Goal: Answer question/provide support

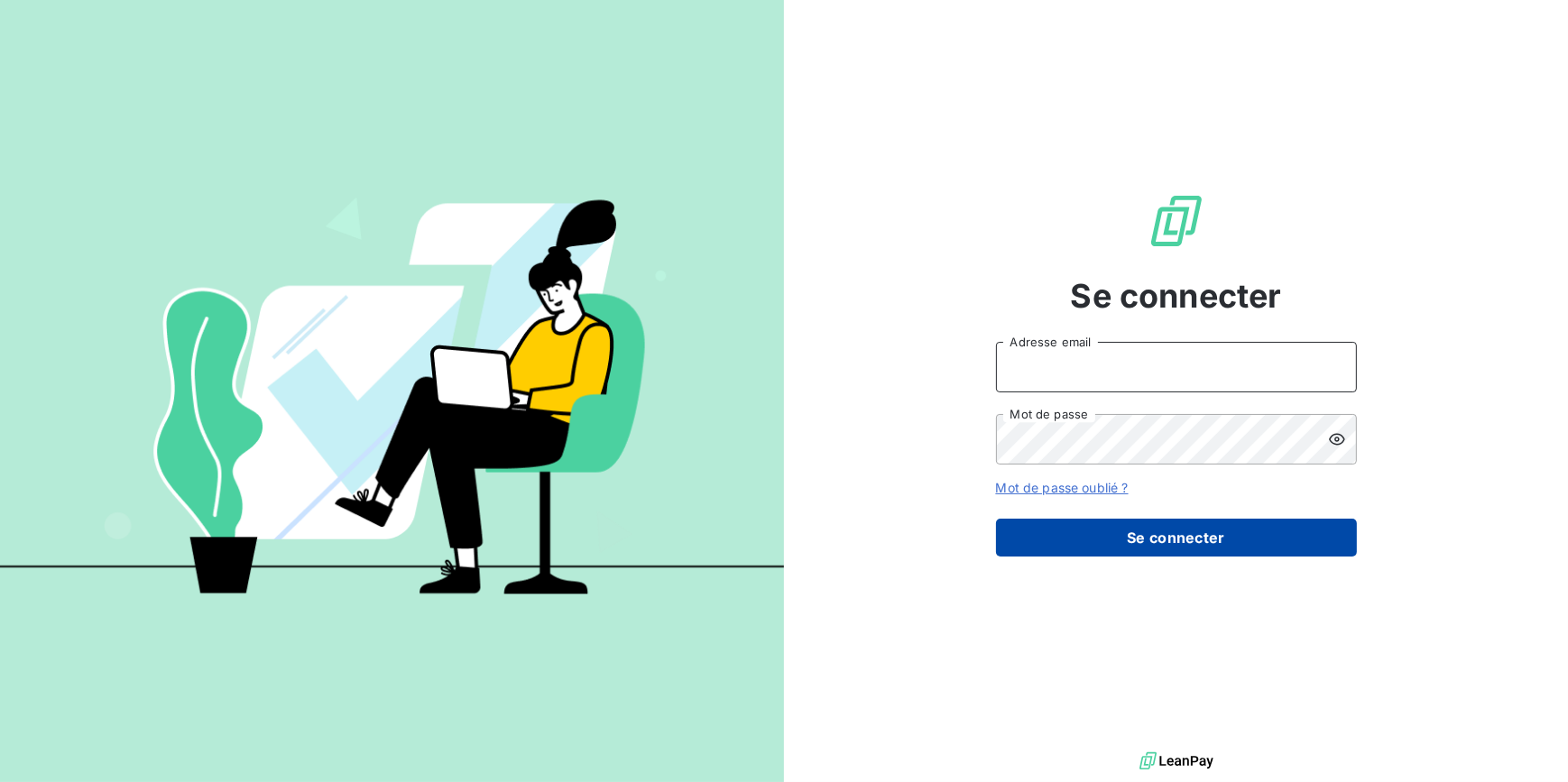
type input "[EMAIL_ADDRESS][DOMAIN_NAME]"
click at [1131, 525] on button "Se connecter" at bounding box center [1176, 538] width 361 height 38
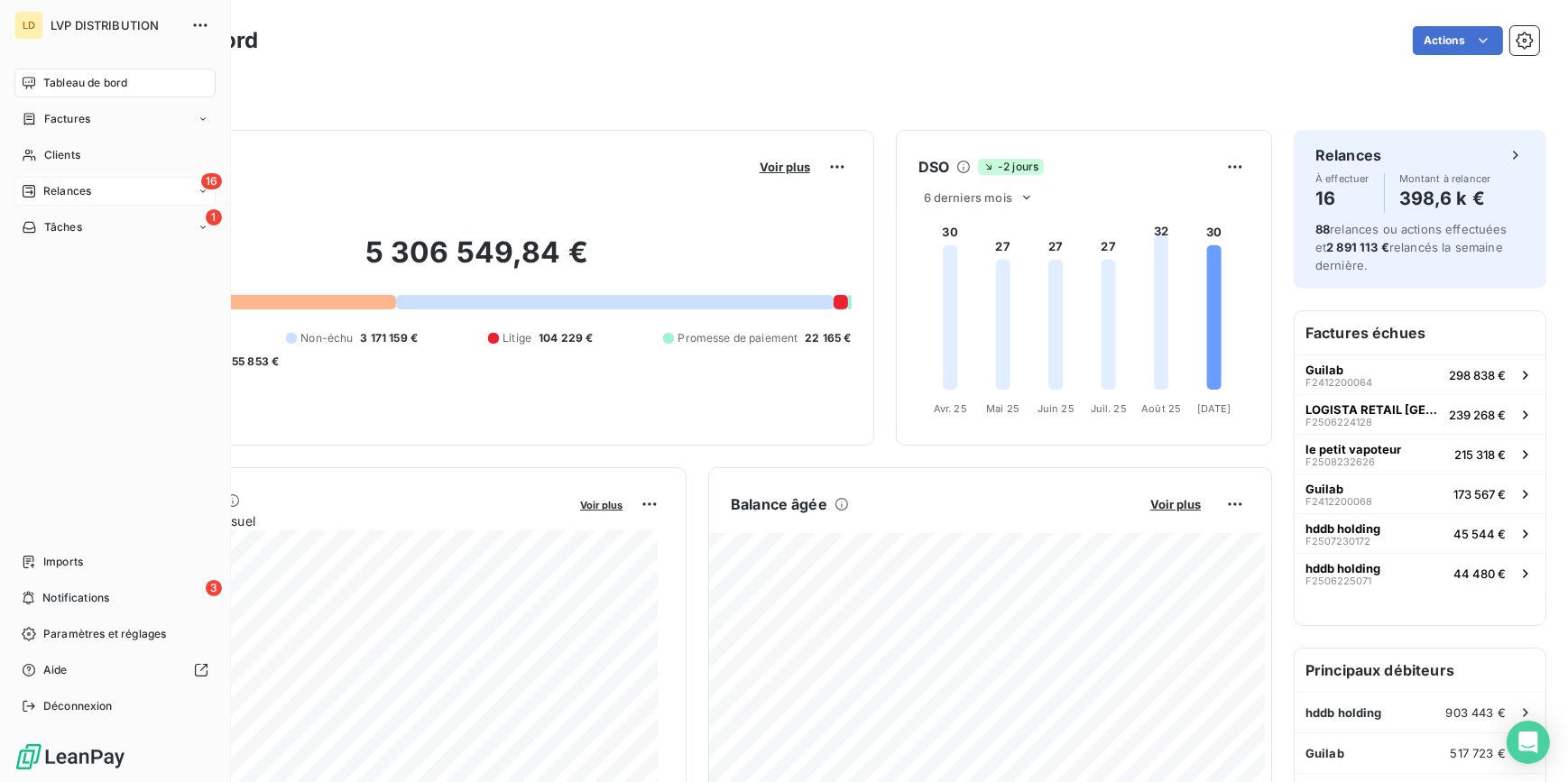
click at [42, 184] on div "Relances" at bounding box center [56, 191] width 70 height 16
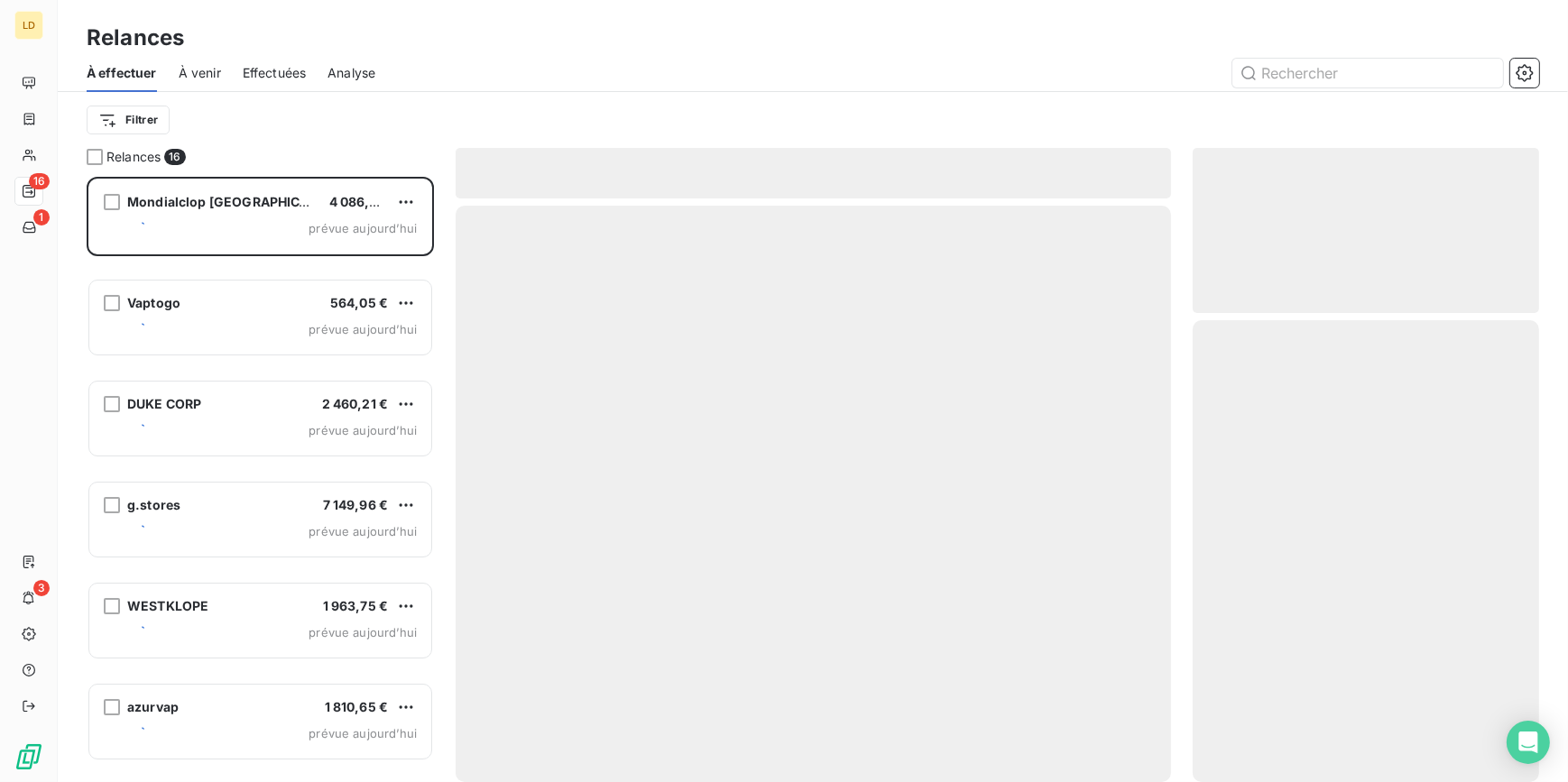
scroll to position [594, 334]
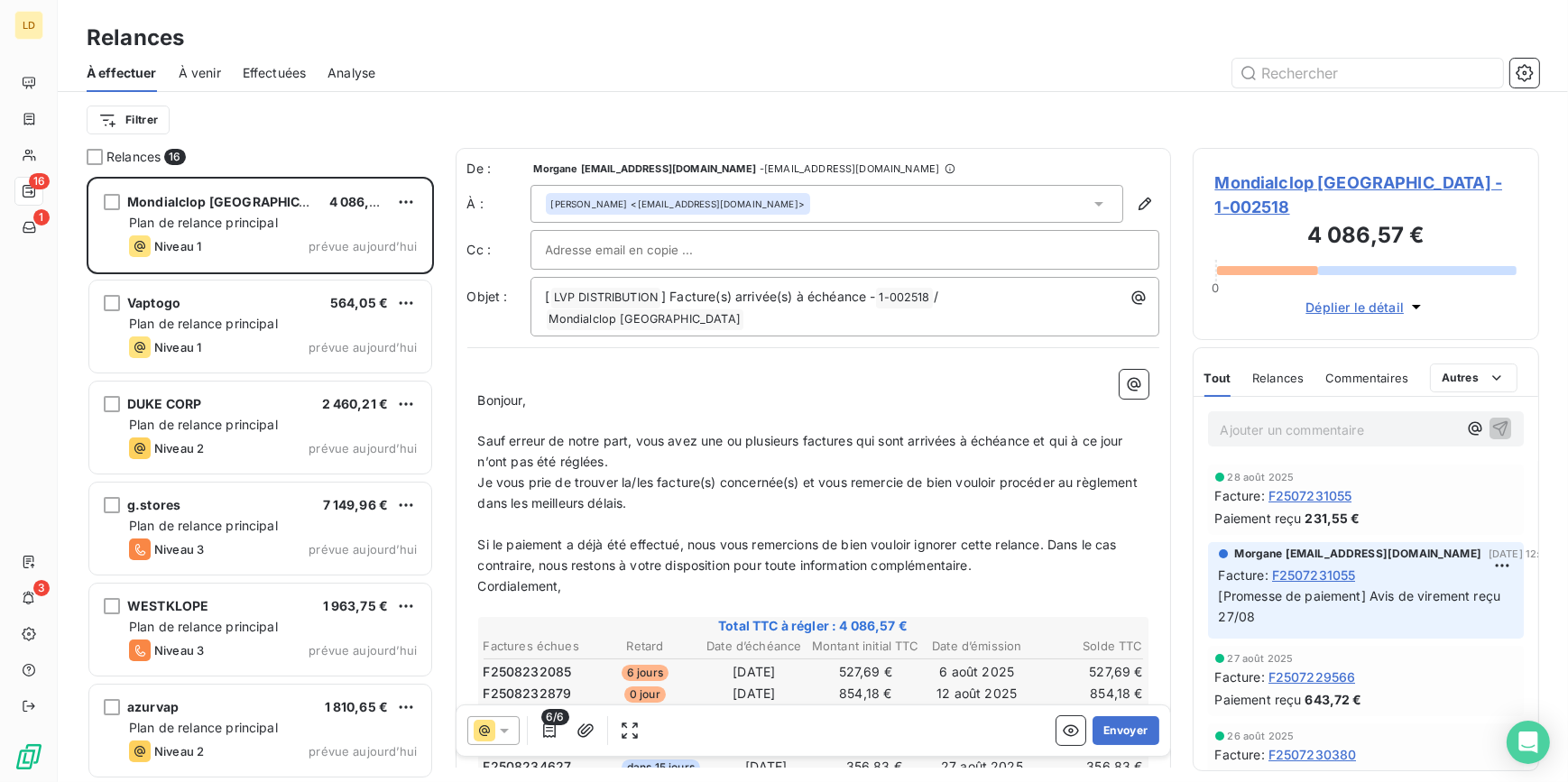
click at [1218, 414] on div "Ajouter un commentaire ﻿" at bounding box center [1366, 429] width 316 height 35
drag, startPoint x: 1323, startPoint y: 404, endPoint x: 655, endPoint y: 286, distance: 678.3
click at [1311, 419] on p "Ajouter un commentaire ﻿" at bounding box center [1338, 430] width 237 height 23
drag, startPoint x: 709, startPoint y: 484, endPoint x: 550, endPoint y: 489, distance: 159.1
click at [550, 489] on p "Je vous prie de trouver la/les facture(s) concernée(s) et vous remercie de bien…" at bounding box center [813, 494] width 670 height 42
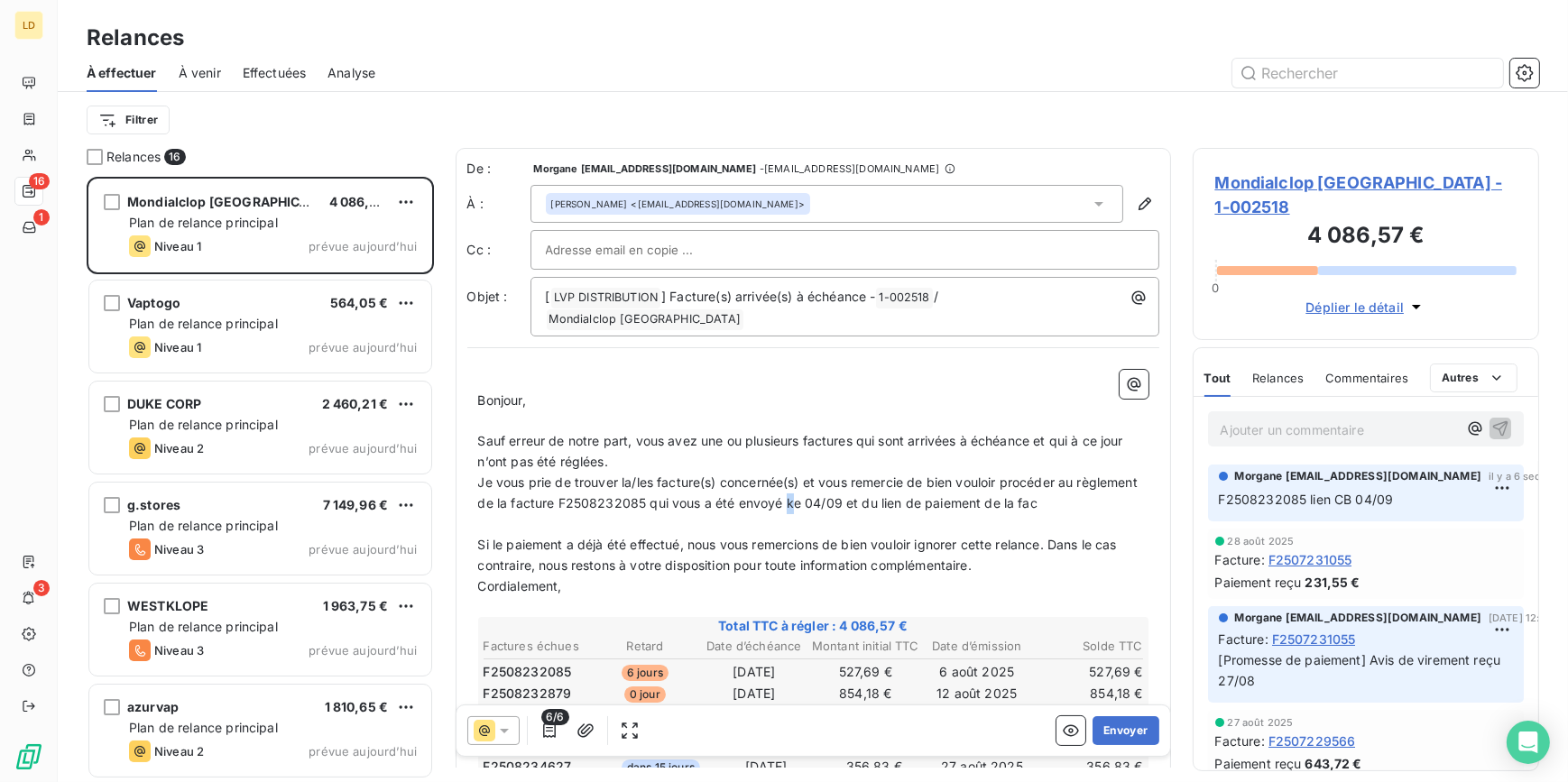
click at [849, 482] on span "Je vous prie de trouver la/les facture(s) concernée(s) et vous remercie de bien…" at bounding box center [810, 493] width 664 height 36
click at [1109, 481] on p "Je vous prie de trouver la/les facture(s) concernée(s) et vous remercie de bien…" at bounding box center [813, 494] width 670 height 42
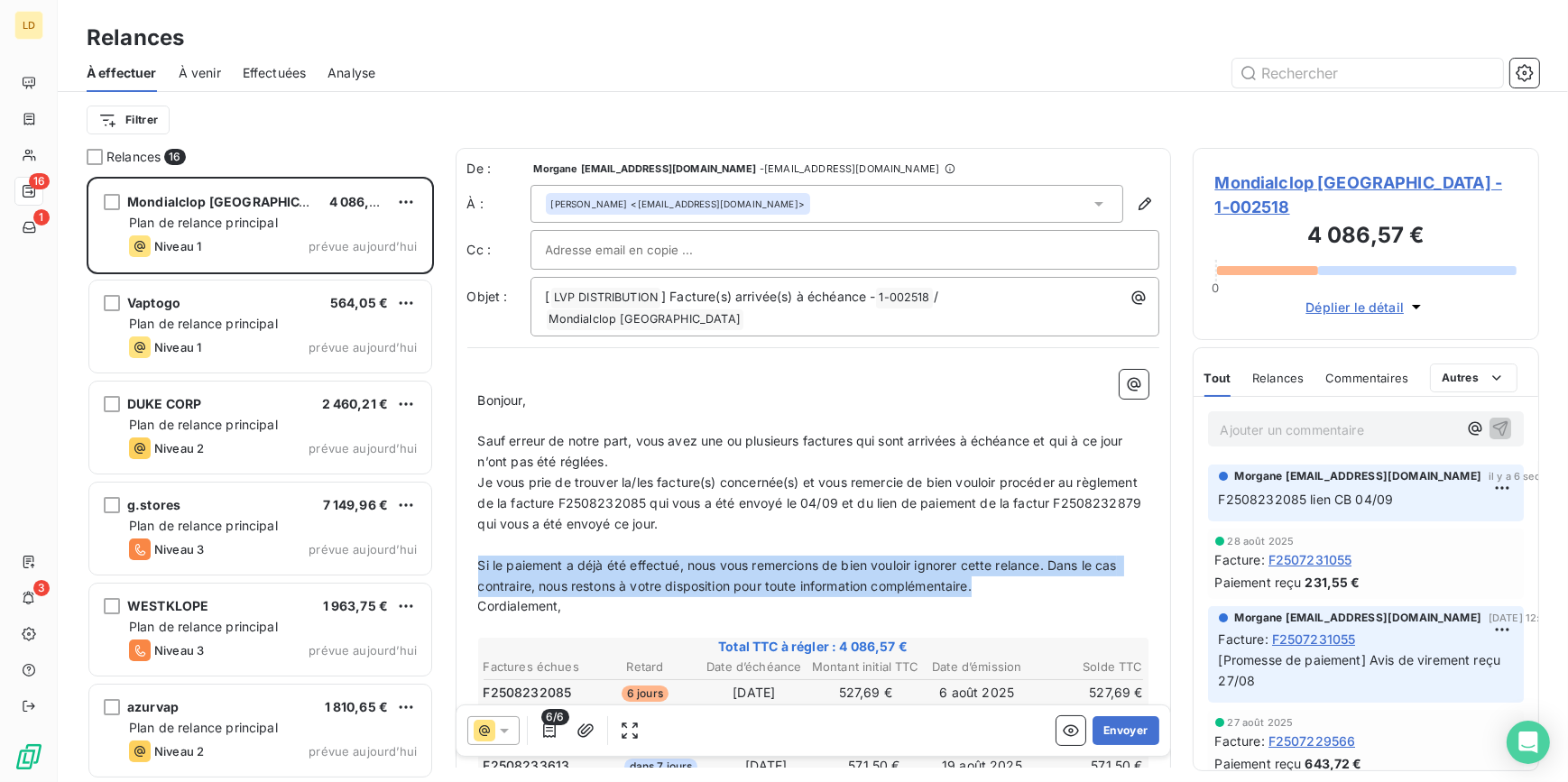
drag, startPoint x: 983, startPoint y: 569, endPoint x: 462, endPoint y: 540, distance: 521.8
click at [462, 540] on div "De : Morgane [EMAIL_ADDRESS][DOMAIN_NAME] - [DOMAIN_NAME][EMAIL_ADDRESS][DOMAIN…" at bounding box center [813, 639] width 715 height 983
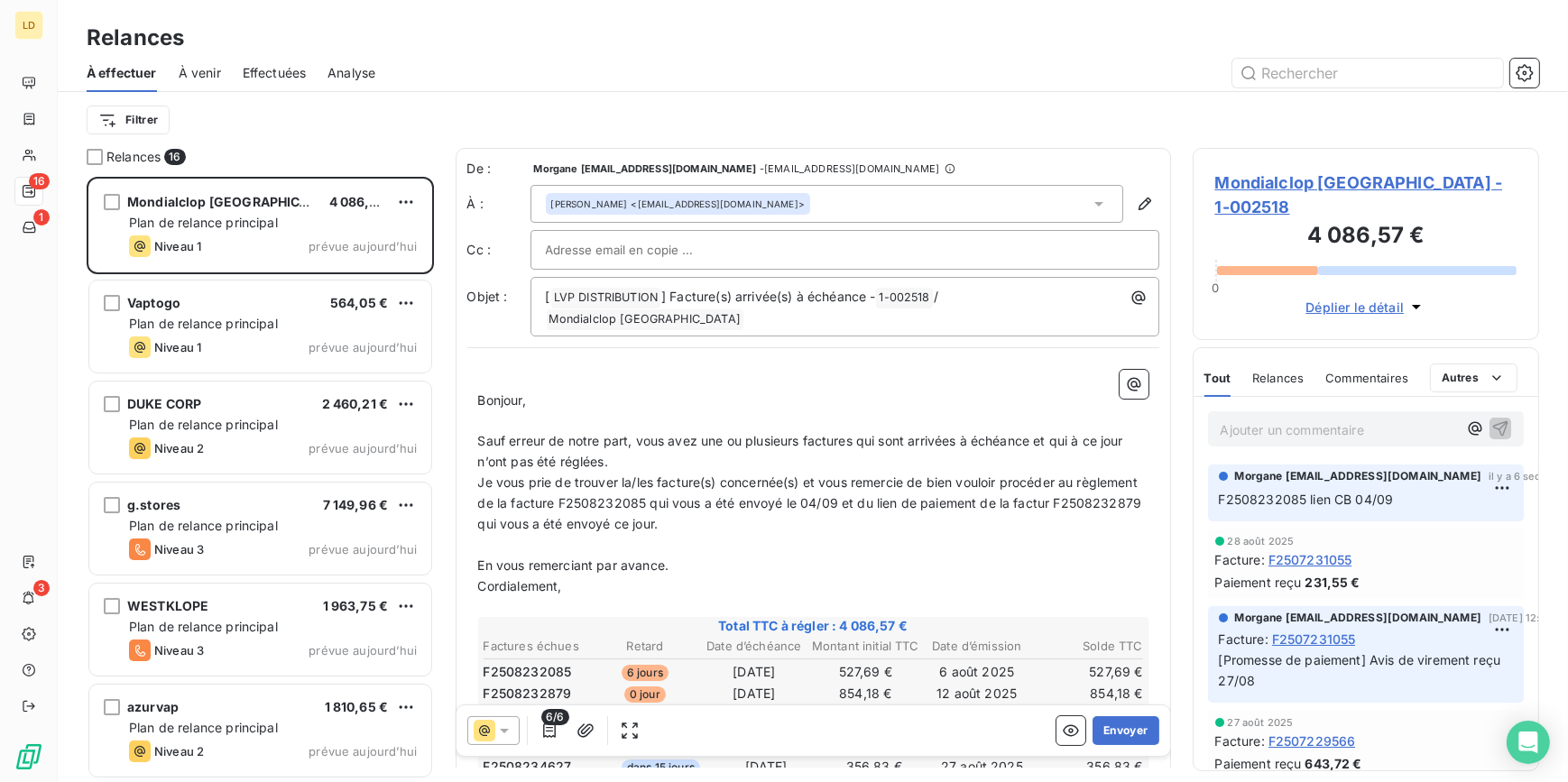
click at [537, 511] on span "Je vous prie de trouver la/les facture(s) concernée(s) et vous remercie de bien…" at bounding box center [812, 504] width 667 height 57
click at [540, 508] on span "Je vous prie de trouver la/les facture(s) concernée(s) et vous remercie de bien…" at bounding box center [812, 504] width 667 height 57
click at [540, 504] on span "Je vous prie de trouver la/les facture(s) concernée(s) et vous remercie de bien…" at bounding box center [812, 504] width 667 height 57
copy span "F2508232879"
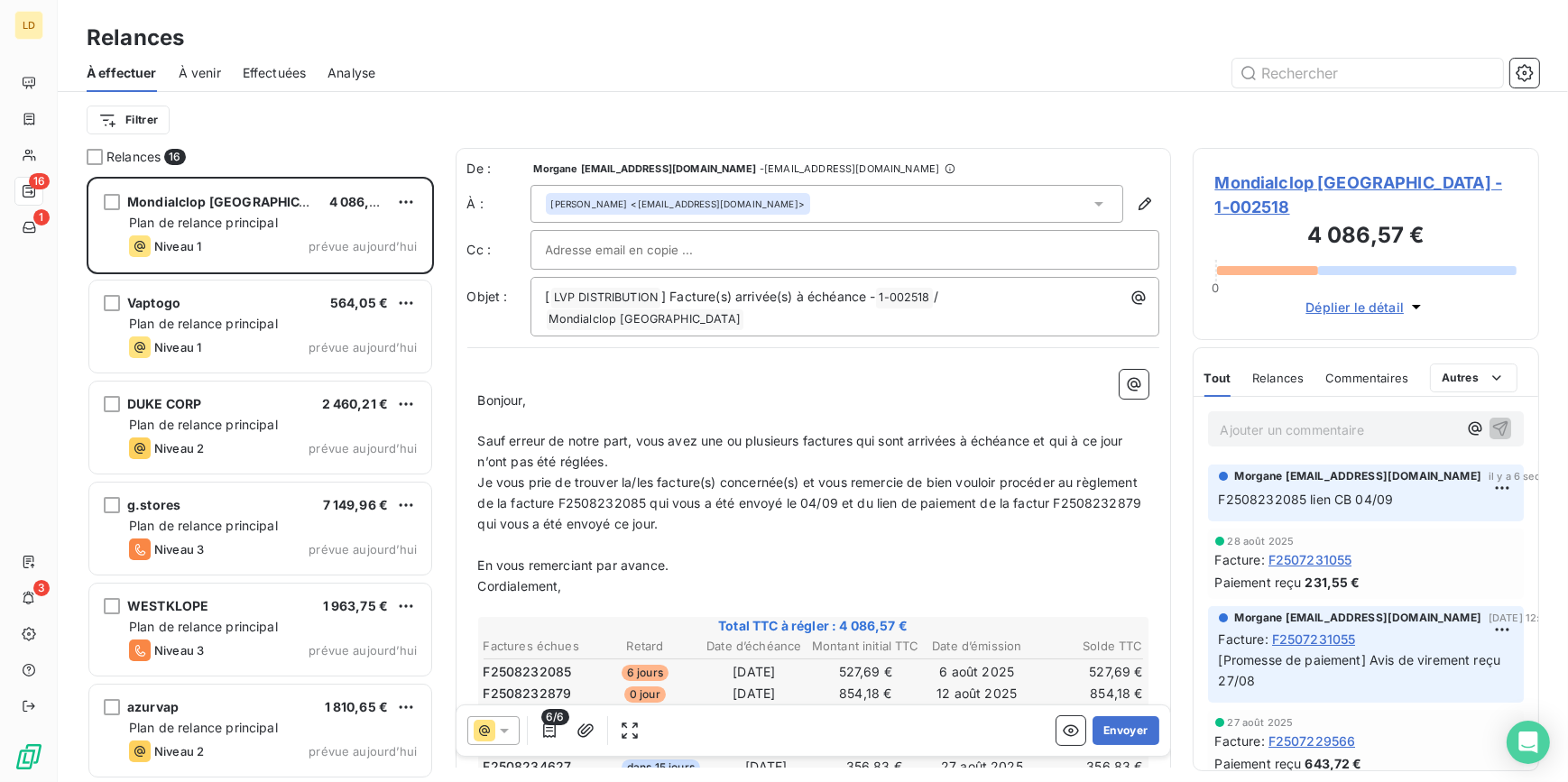
click at [1262, 419] on p "Ajouter un commentaire ﻿" at bounding box center [1338, 430] width 237 height 23
click at [1113, 484] on span "Je vous prie de trouver la/les facture(s) concernée(s) et vous remercie de bien…" at bounding box center [812, 504] width 667 height 57
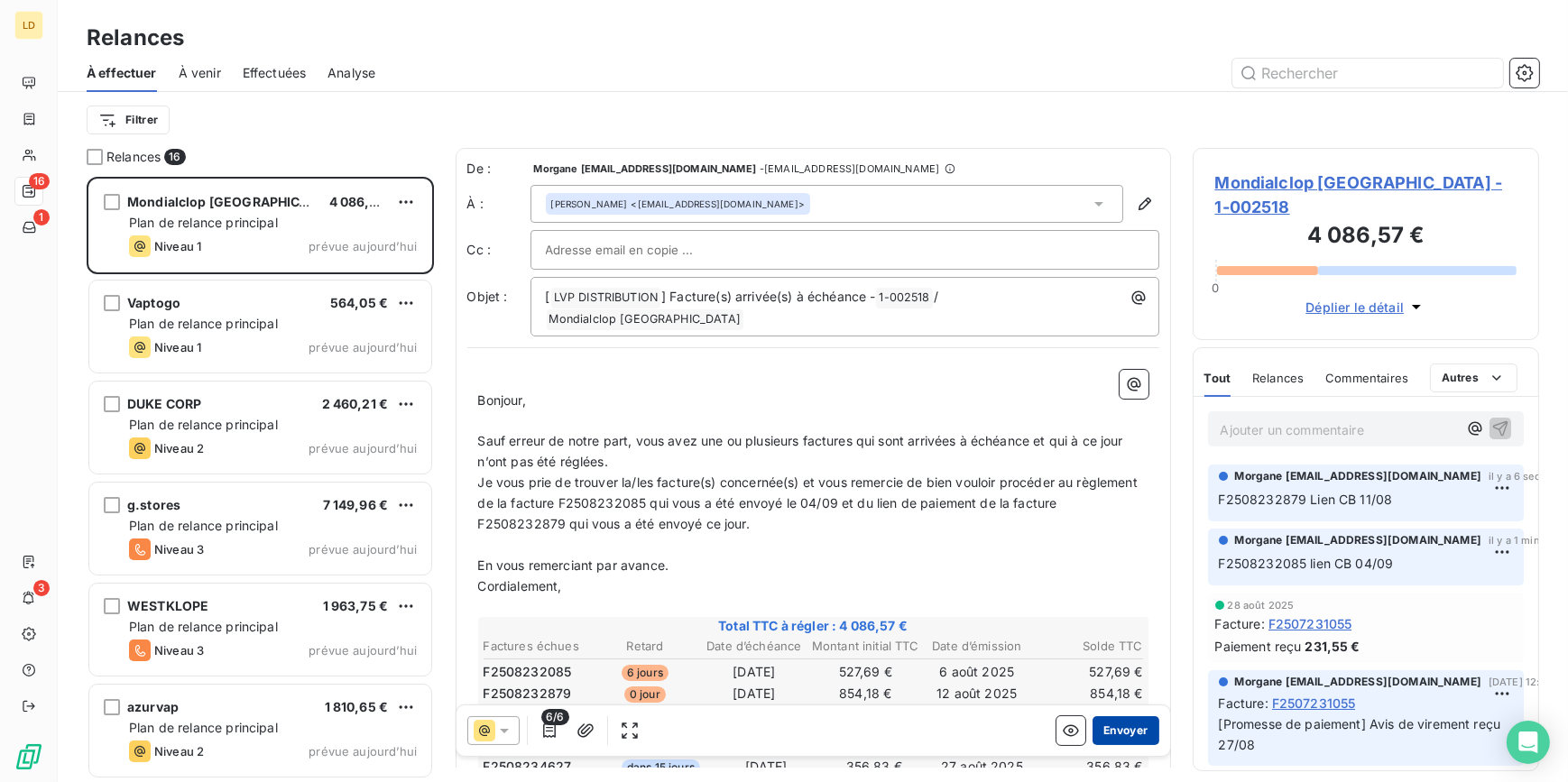
click at [1108, 731] on button "Envoyer" at bounding box center [1125, 731] width 66 height 29
